Goal: Transaction & Acquisition: Download file/media

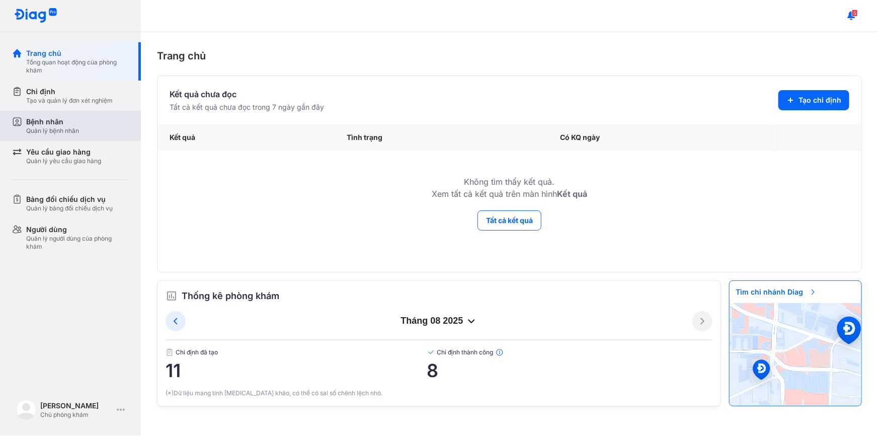
click at [63, 123] on div "Bệnh nhân" at bounding box center [52, 122] width 53 height 10
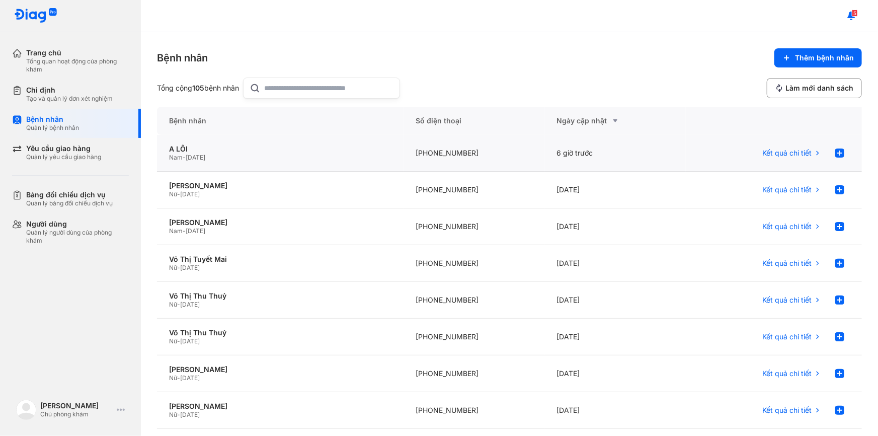
click at [404, 142] on div "[PHONE_NUMBER]" at bounding box center [474, 153] width 141 height 37
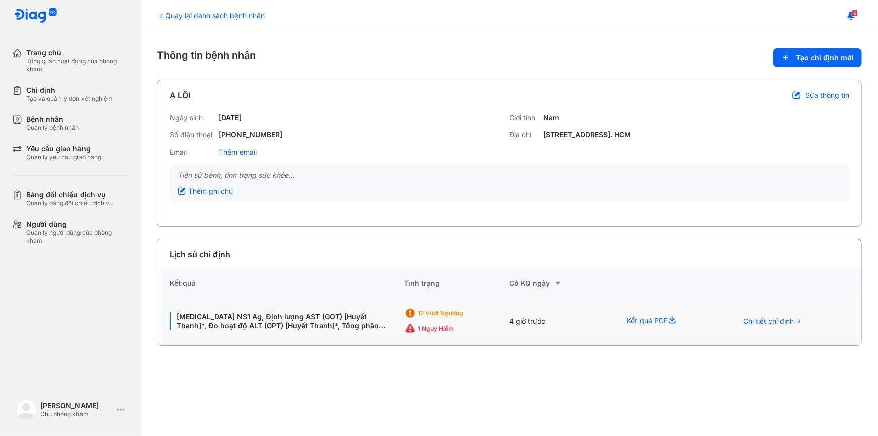
click at [674, 321] on icon at bounding box center [674, 321] width 12 height 12
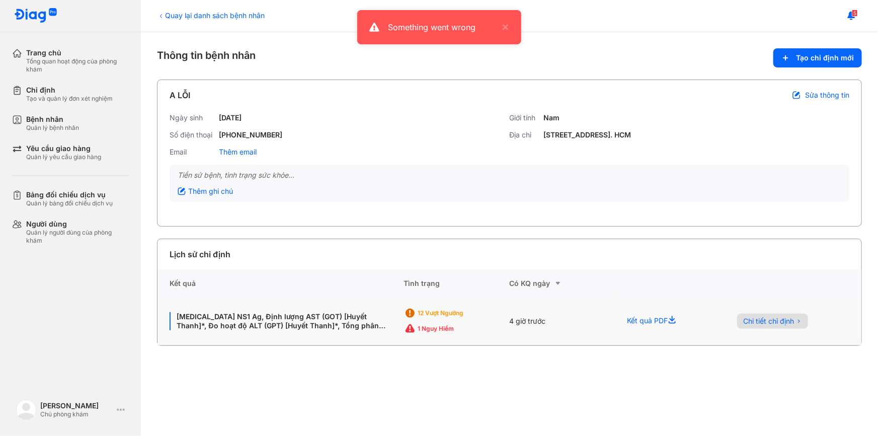
click at [751, 322] on span "Chi tiết chỉ định" at bounding box center [768, 321] width 51 height 9
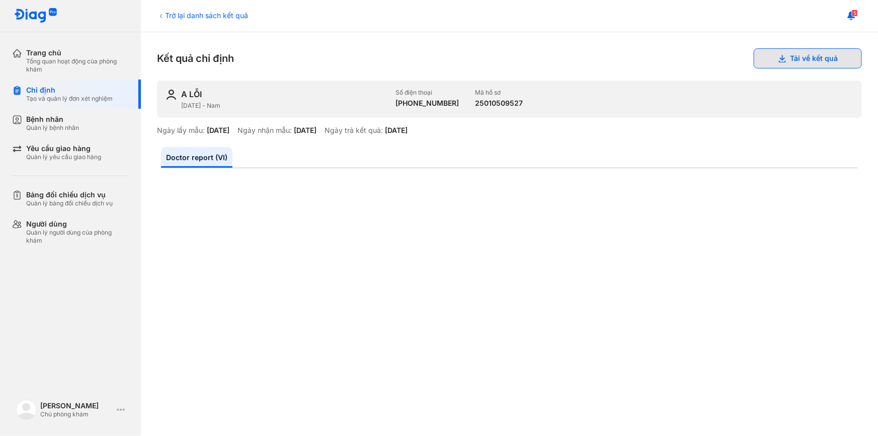
click at [794, 62] on button "Tải về kết quả" at bounding box center [808, 58] width 108 height 20
